Goal: Transaction & Acquisition: Purchase product/service

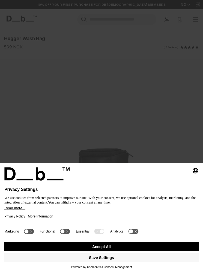
click at [123, 249] on button "Accept All" at bounding box center [101, 246] width 194 height 9
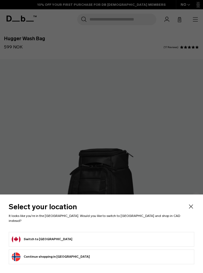
click at [57, 238] on form "Switch to [GEOGRAPHIC_DATA]" at bounding box center [102, 239] width 180 height 9
click at [38, 238] on button "Switch to [GEOGRAPHIC_DATA]" at bounding box center [42, 239] width 61 height 9
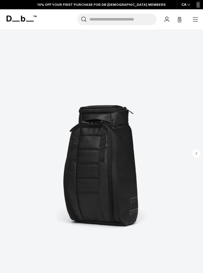
scroll to position [47, 0]
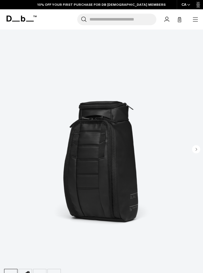
click at [196, 150] on icon "Next slide" at bounding box center [196, 149] width 1 height 2
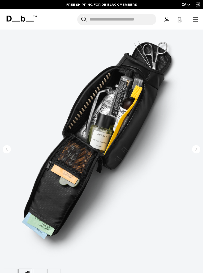
click at [198, 152] on circle "Next slide" at bounding box center [196, 149] width 8 height 8
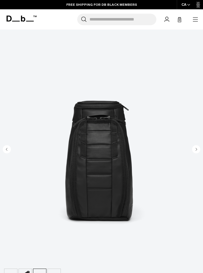
click at [197, 148] on circle "Next slide" at bounding box center [196, 149] width 8 height 8
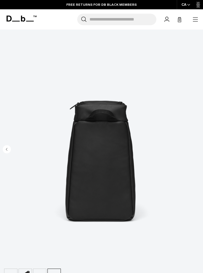
click at [2, 149] on img "4 / 4" at bounding box center [101, 139] width 203 height 254
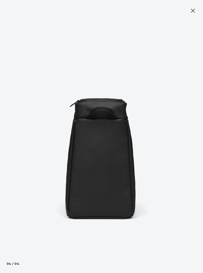
scroll to position [9, 0]
click at [197, 10] on button "Close" at bounding box center [193, 10] width 16 height 11
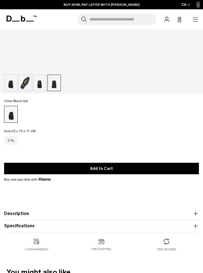
scroll to position [241, 0]
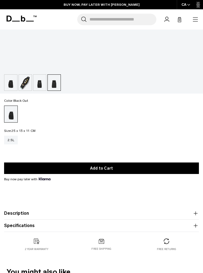
click at [199, 224] on icon "button" at bounding box center [196, 225] width 7 height 7
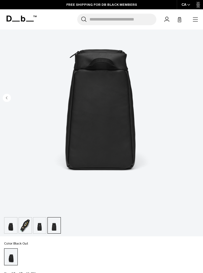
scroll to position [98, 0]
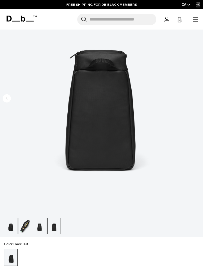
click at [24, 226] on img "button" at bounding box center [25, 226] width 13 height 16
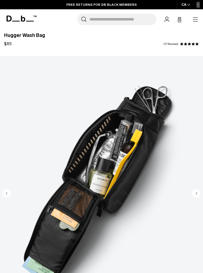
scroll to position [0, 0]
